Goal: Task Accomplishment & Management: Manage account settings

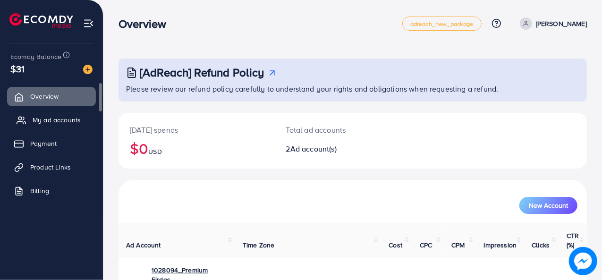
click at [41, 120] on span "My ad accounts" at bounding box center [57, 119] width 48 height 9
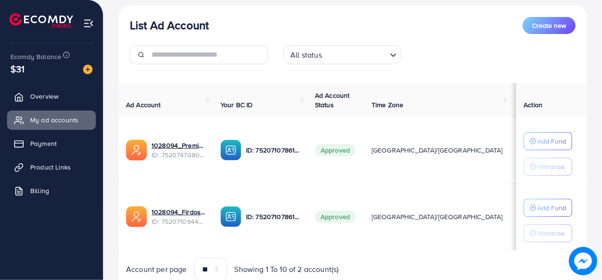
scroll to position [144, 0]
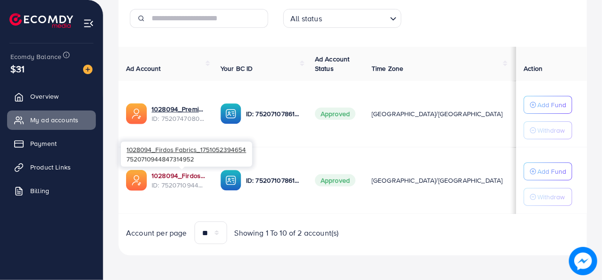
click at [189, 176] on link "1028094_Firdos Fabrics_1751052394654" at bounding box center [179, 175] width 54 height 9
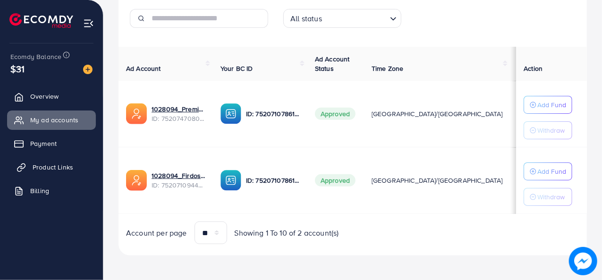
click at [61, 168] on span "Product Links" at bounding box center [53, 166] width 41 height 9
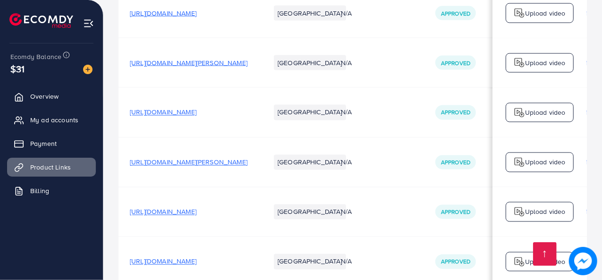
scroll to position [889, 0]
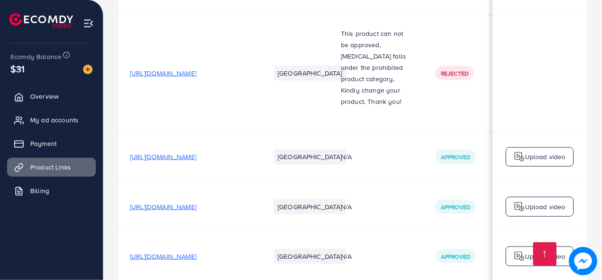
scroll to position [0, 0]
click at [196, 252] on span "[URL][DOMAIN_NAME]" at bounding box center [163, 256] width 67 height 9
click at [64, 117] on span "My ad accounts" at bounding box center [57, 119] width 48 height 9
